Goal: Answer question/provide support

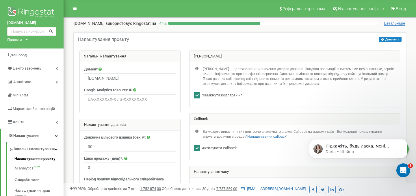
scroll to position [1, 0]
click at [345, 149] on p "Підкажіть, будь ласка, мені вдалося відповісти на ваше запитання? Можливо я мож…" at bounding box center [363, 147] width 75 height 6
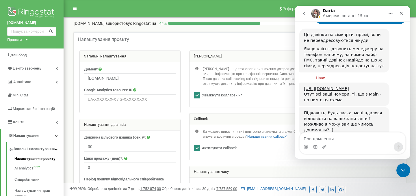
click at [353, 141] on textarea "Повідомлення..." at bounding box center [353, 138] width 106 height 10
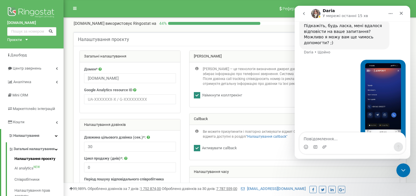
scroll to position [654, 0]
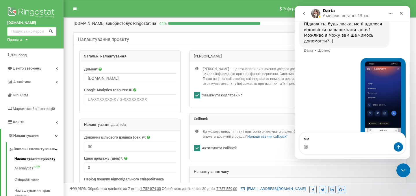
type textarea "м"
type textarea "ми дзвонимо не на сім карту, а з сайту"
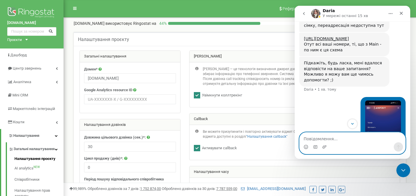
scroll to position [667, 0]
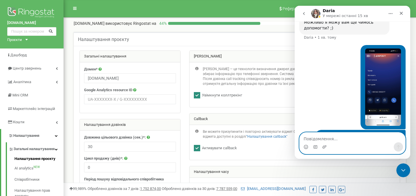
click at [324, 140] on textarea "Повідомлення..." at bounding box center [353, 138] width 106 height 10
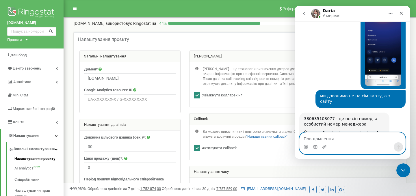
scroll to position [704, 0]
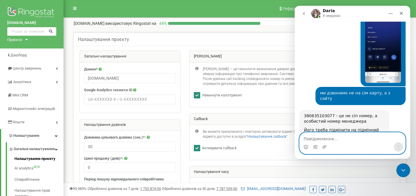
click at [320, 138] on textarea "Повідомлення..." at bounding box center [353, 138] width 106 height 10
type textarea "а чому він на сайті?"
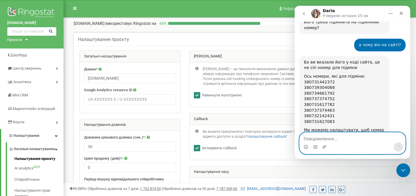
scroll to position [811, 0]
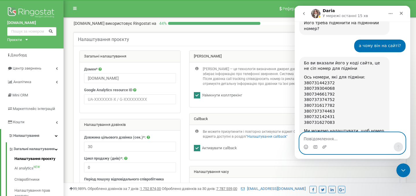
click at [331, 139] on textarea "Повідомлення..." at bounding box center [353, 138] width 106 height 10
click at [328, 139] on textarea "Повідомлення..." at bounding box center [353, 138] width 106 height 10
type textarea "так, приберіть, будь ласка, цей номер з сайту"
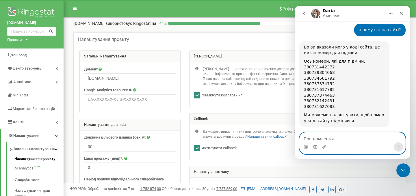
scroll to position [867, 0]
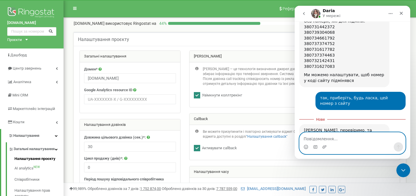
click at [337, 138] on textarea "Повідомлення..." at bounding box center [353, 138] width 106 height 10
type textarea "дякую!"
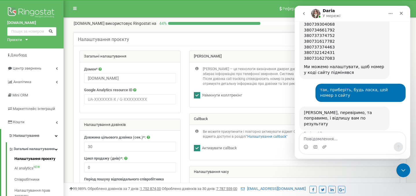
scroll to position [875, 0]
